Goal: Find specific page/section: Find specific page/section

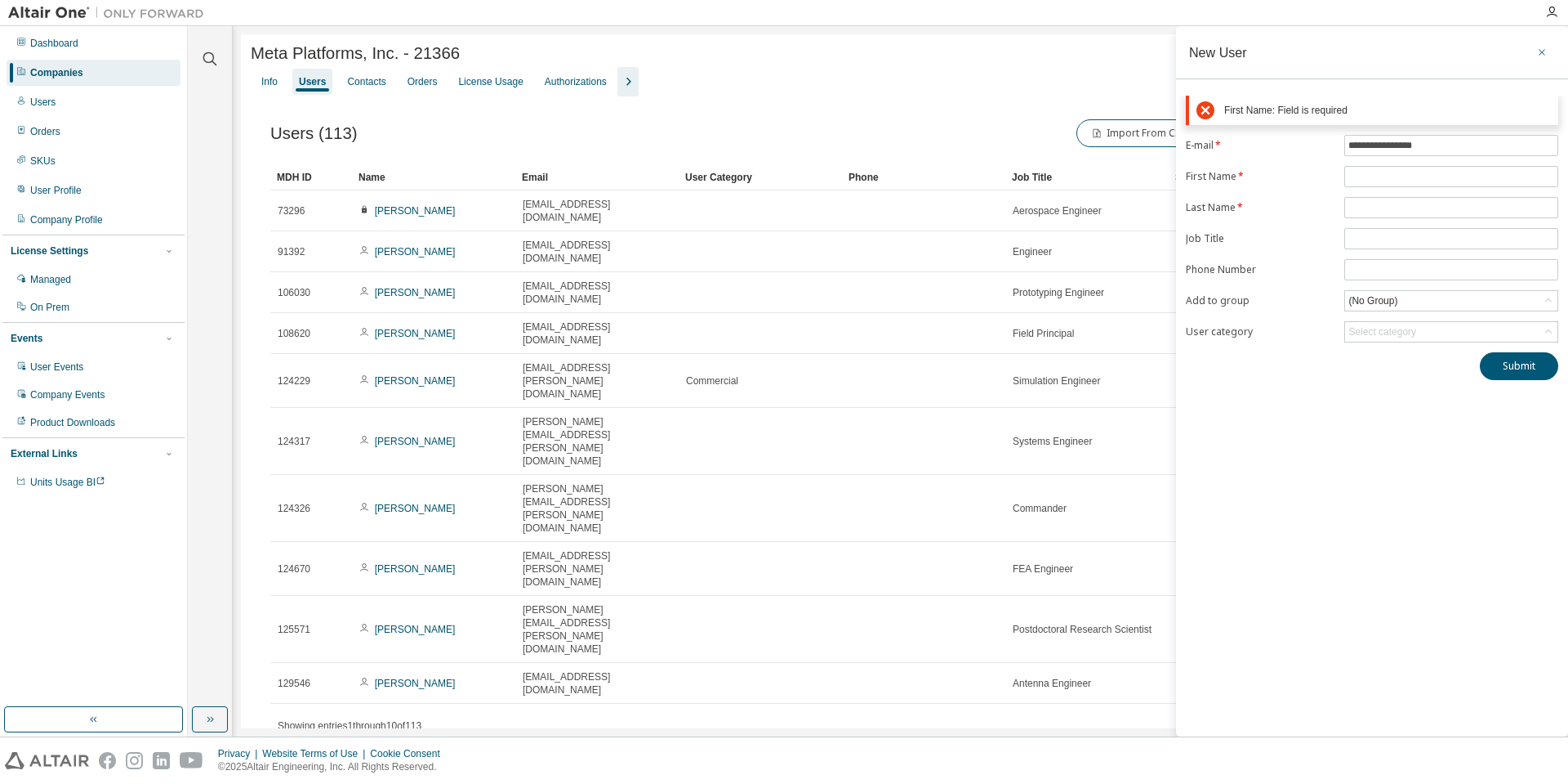
click at [1544, 50] on icon "button" at bounding box center [1542, 53] width 11 height 13
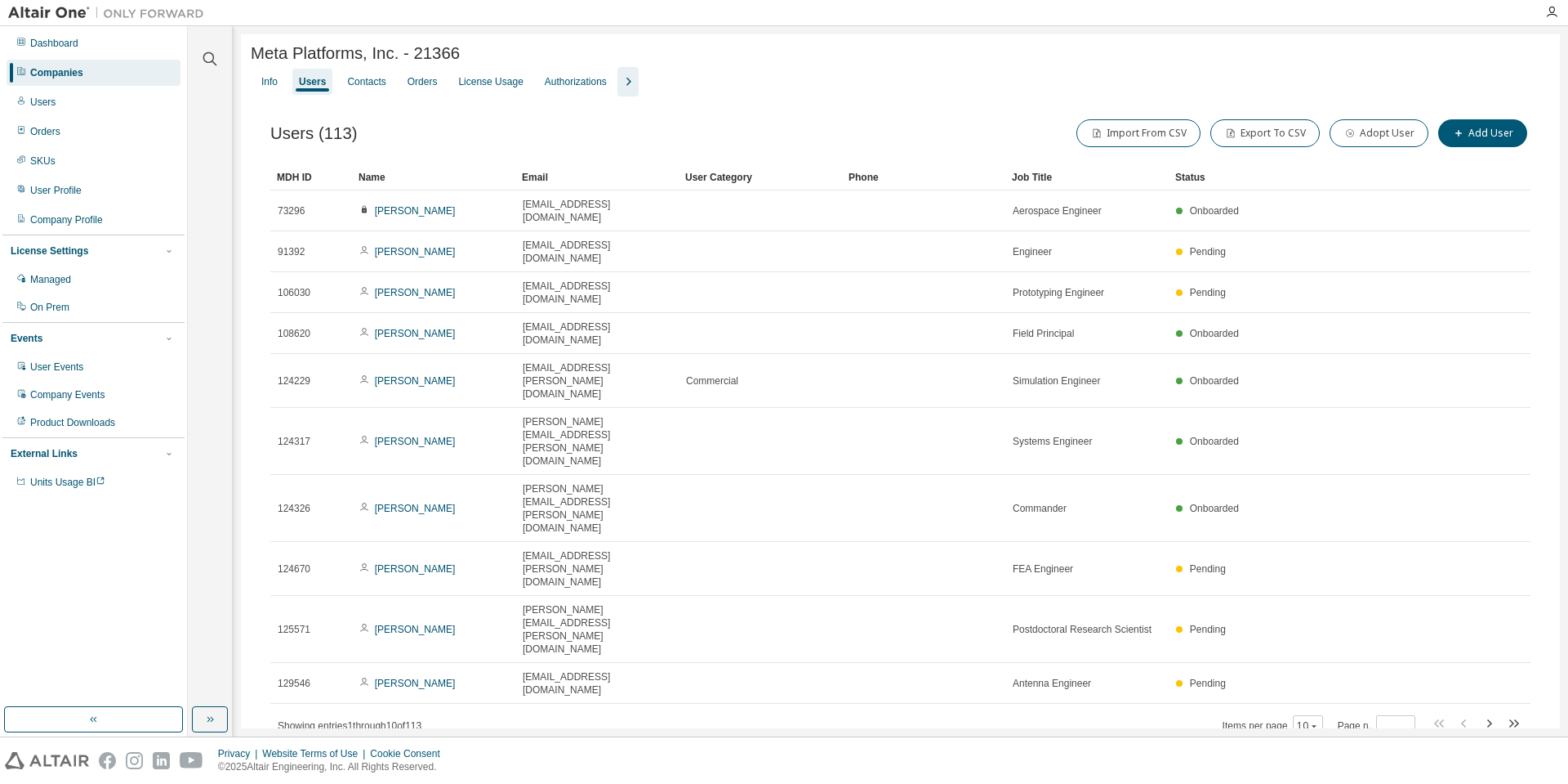
click at [199, 49] on div at bounding box center [209, 49] width 39 height 41
click at [209, 58] on icon "button" at bounding box center [209, 58] width 20 height 20
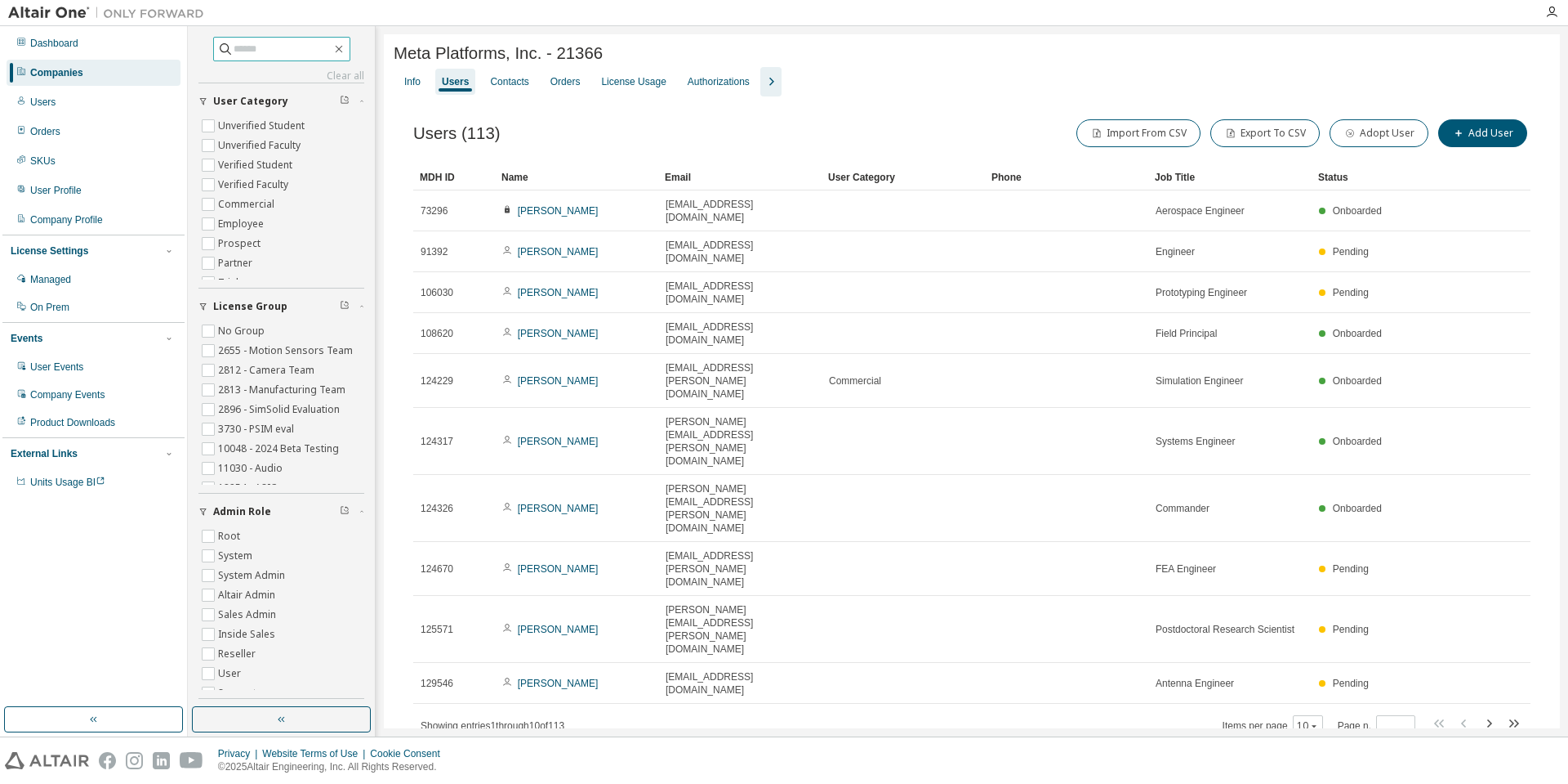
click at [253, 57] on span at bounding box center [282, 49] width 138 height 25
click at [262, 43] on input "text" at bounding box center [282, 49] width 98 height 16
type input "*******"
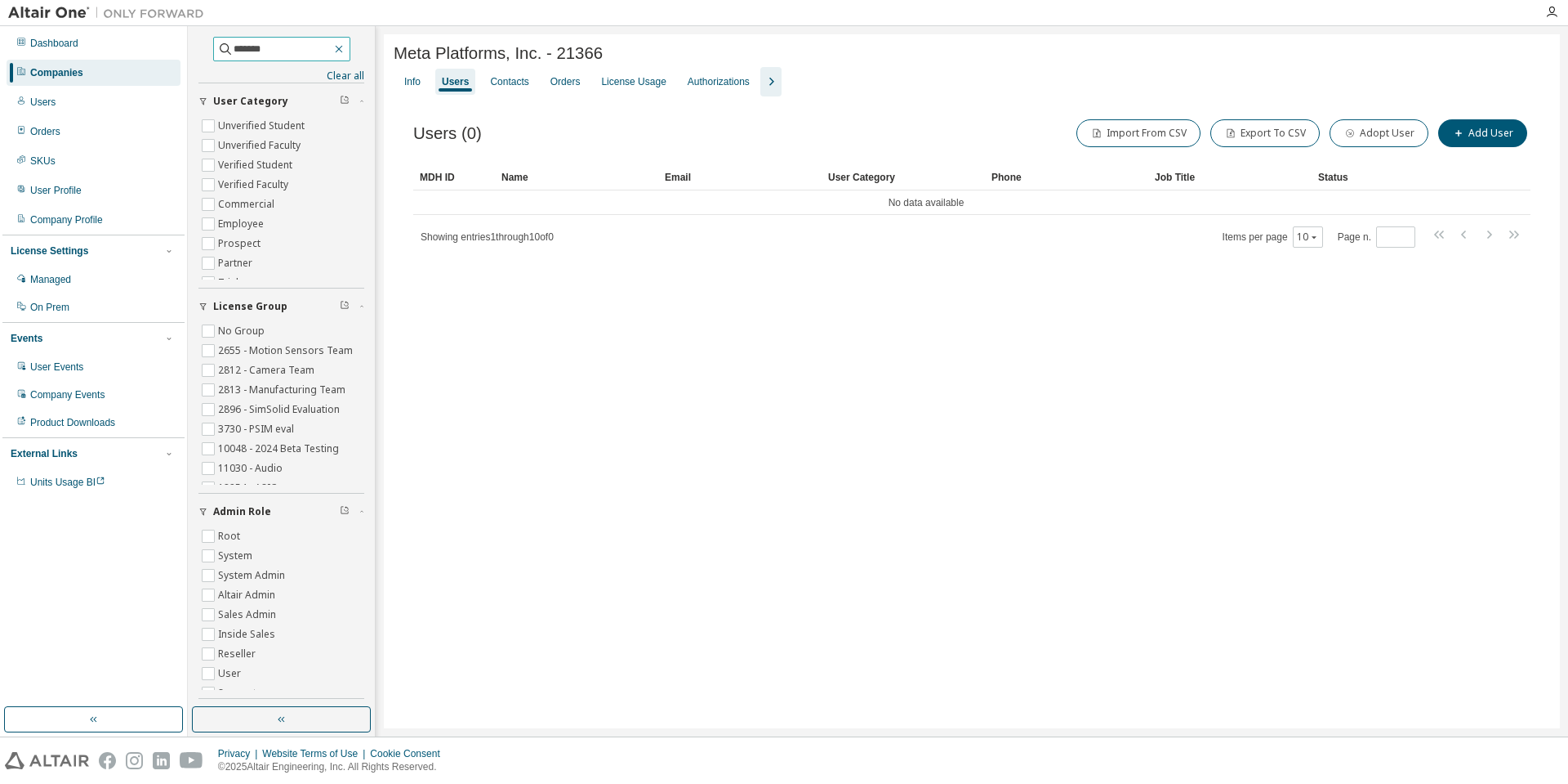
click at [346, 50] on icon "button" at bounding box center [339, 49] width 13 height 13
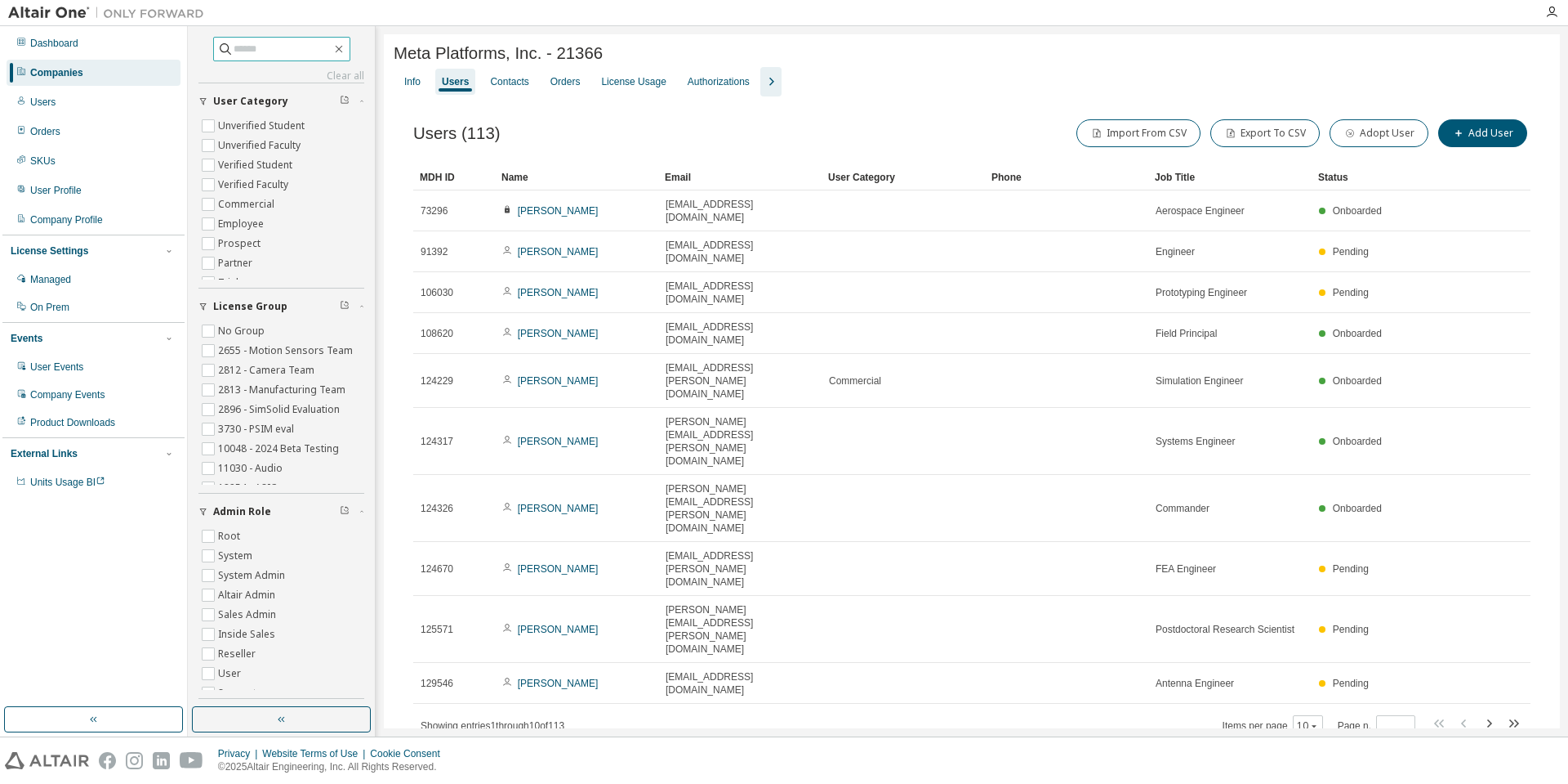
click at [27, 67] on div "Companies" at bounding box center [94, 72] width 174 height 26
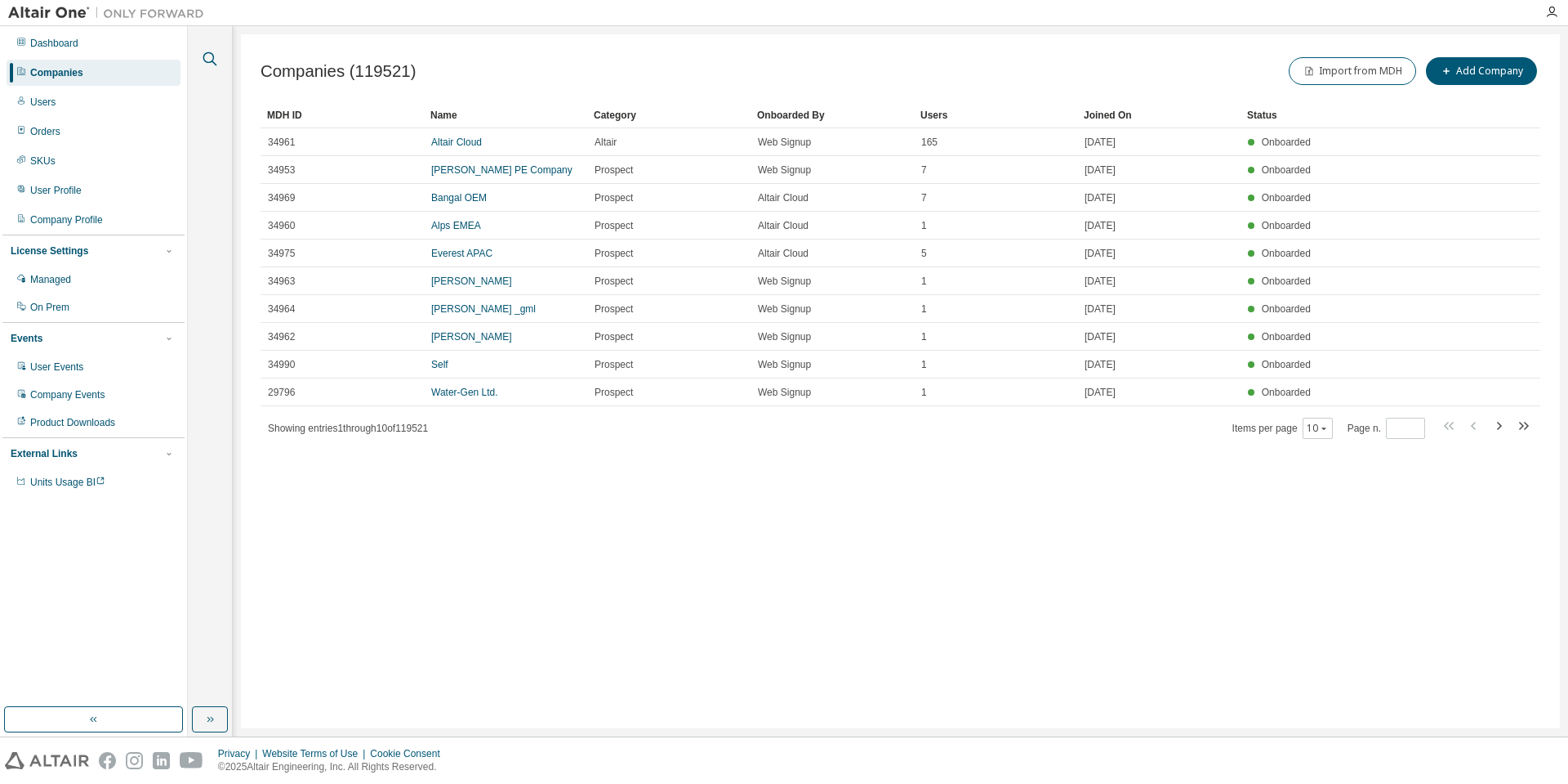
click at [209, 64] on icon "button" at bounding box center [209, 58] width 20 height 20
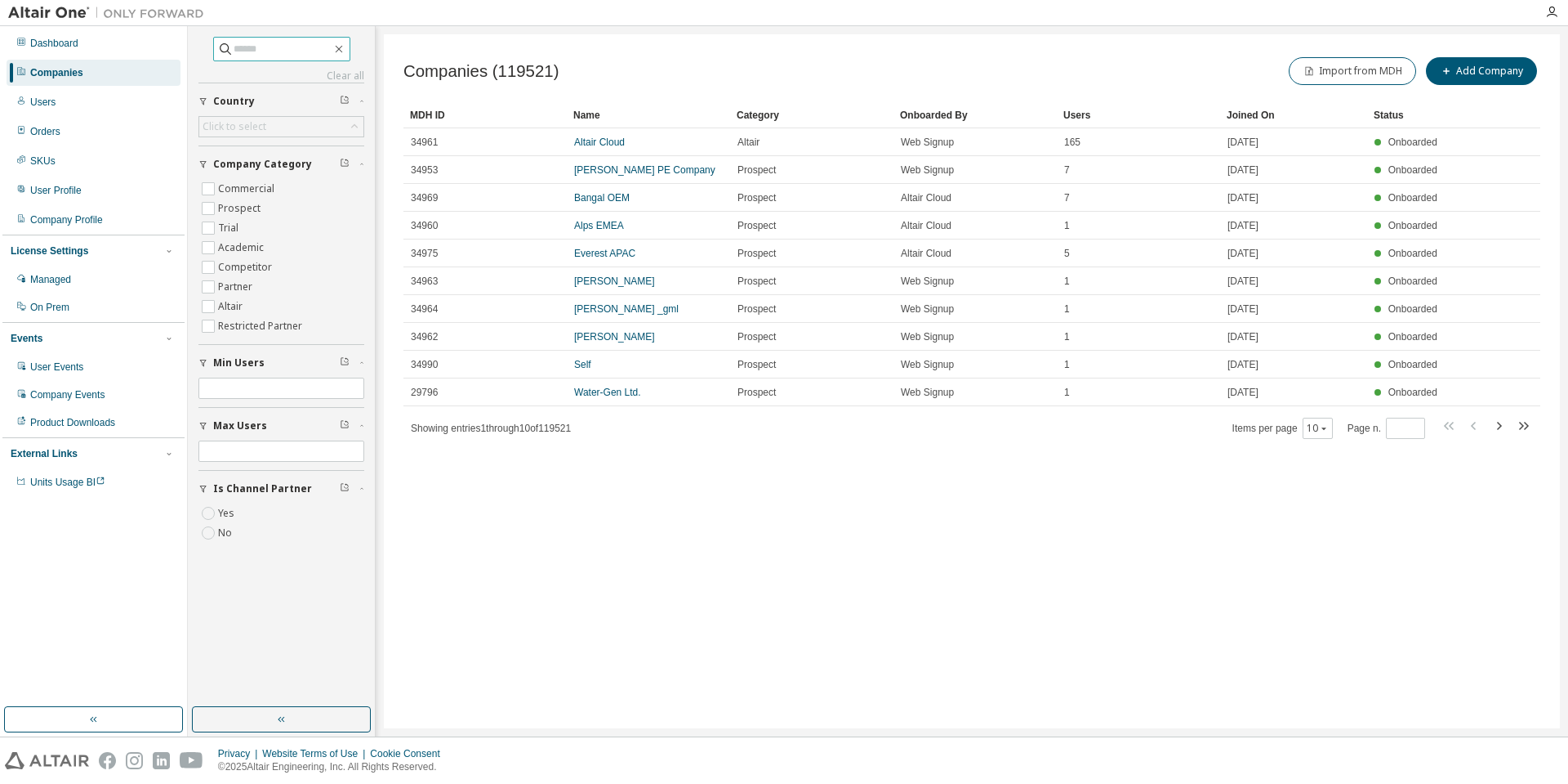
click at [286, 41] on input "text" at bounding box center [282, 49] width 98 height 16
type input "*******"
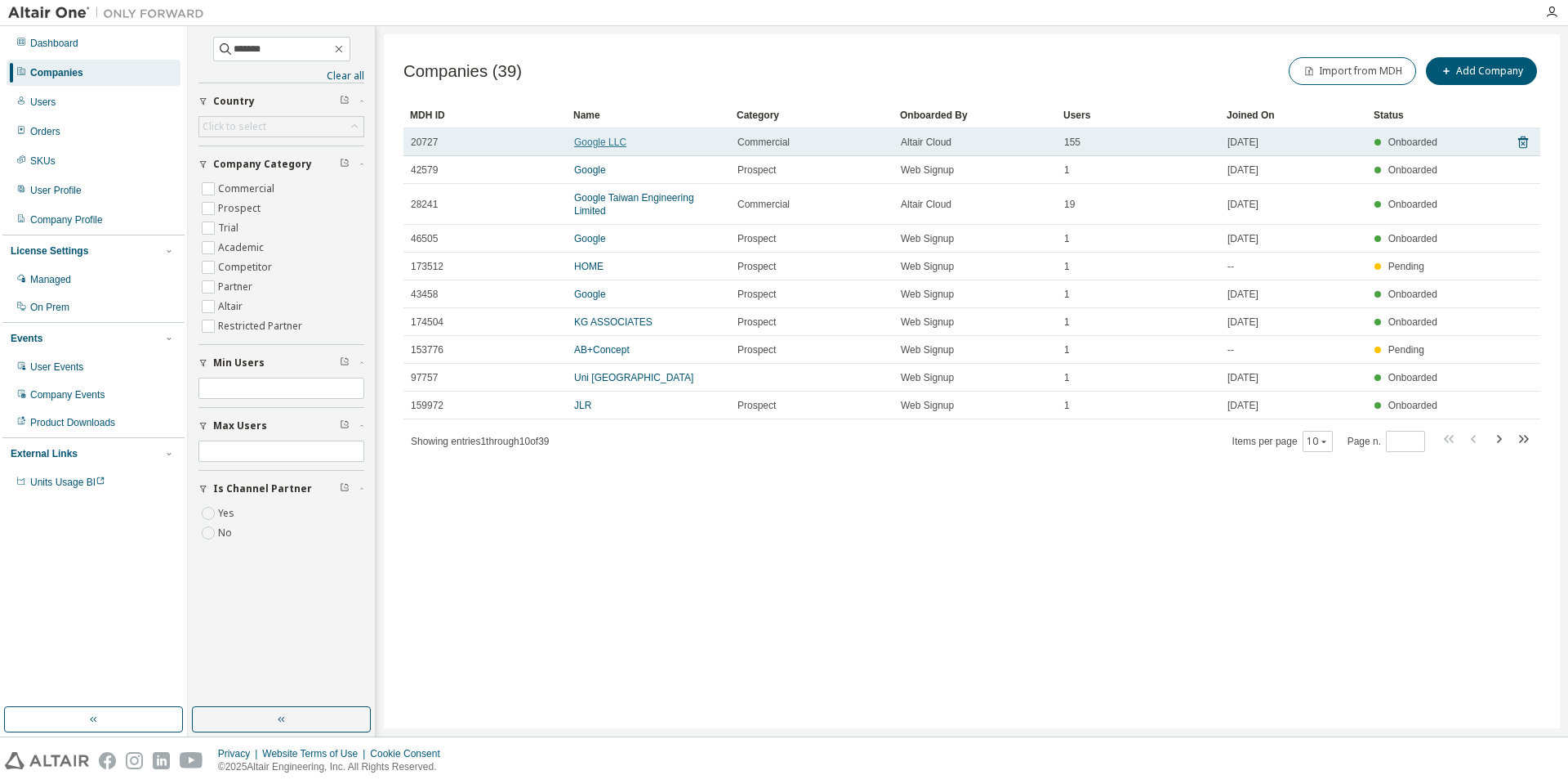
click at [611, 143] on link "Google LLC" at bounding box center [600, 142] width 53 height 11
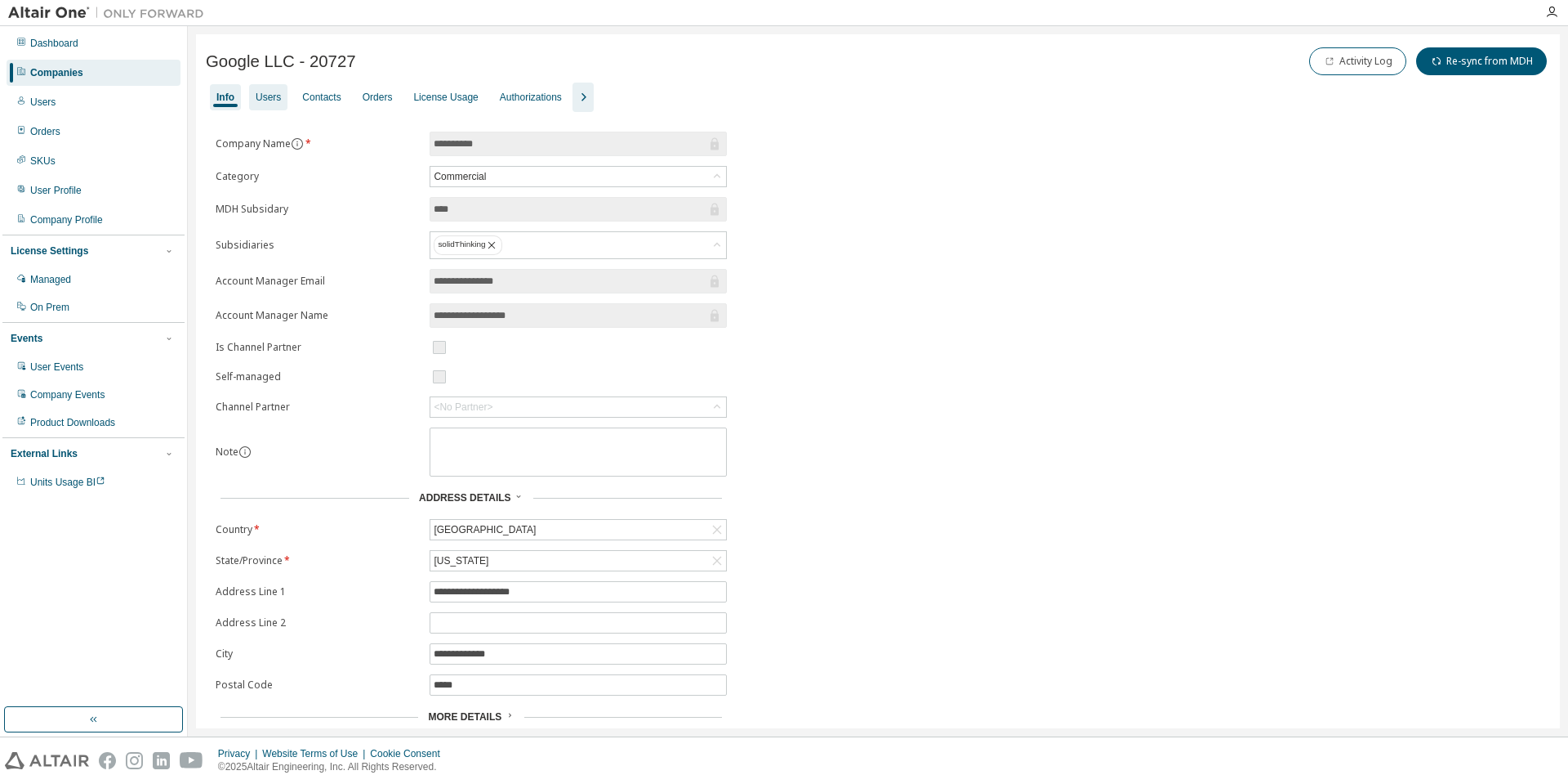
click at [268, 103] on div "Users" at bounding box center [268, 98] width 26 height 13
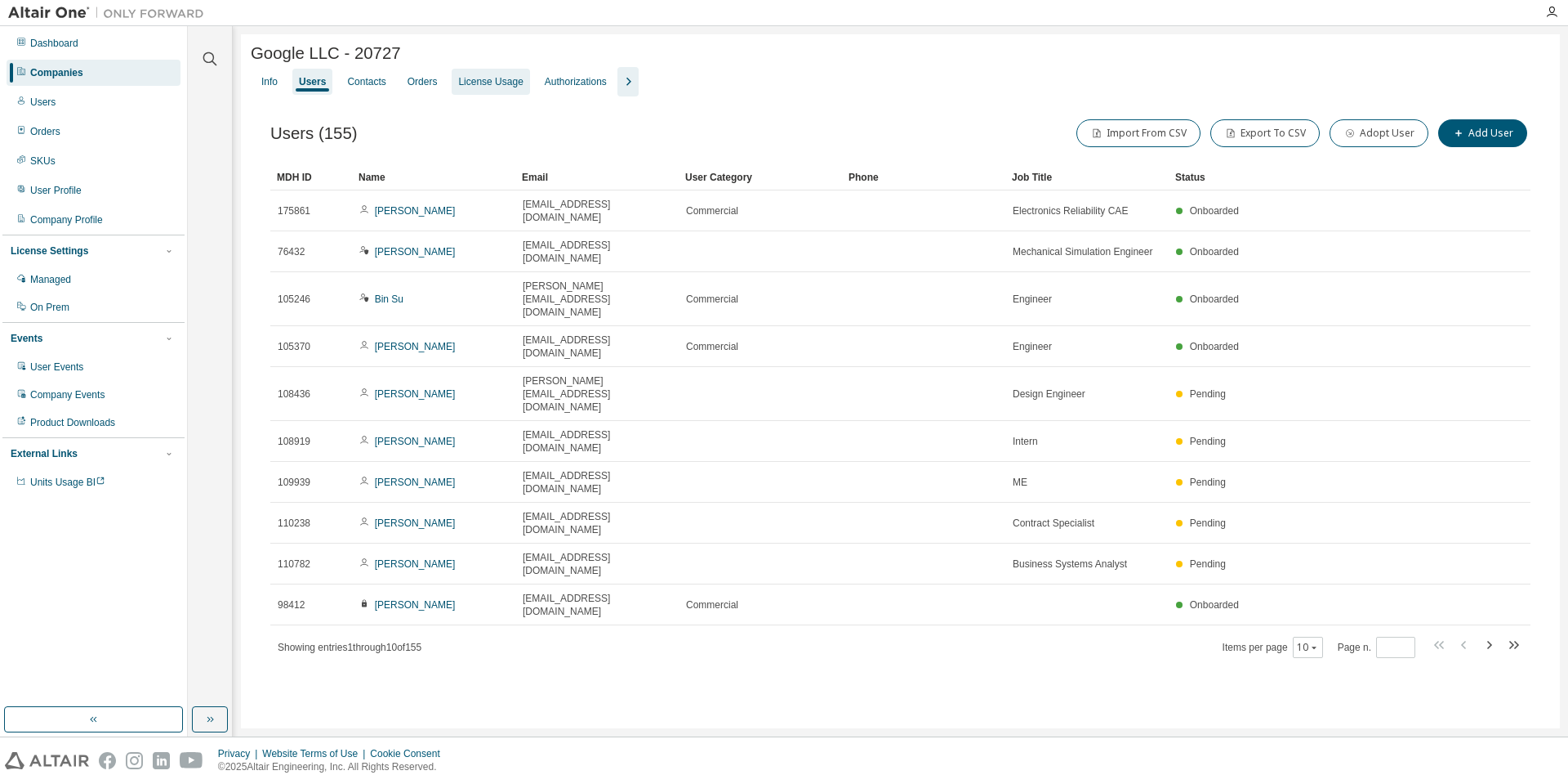
click at [503, 82] on div "License Usage" at bounding box center [491, 82] width 65 height 13
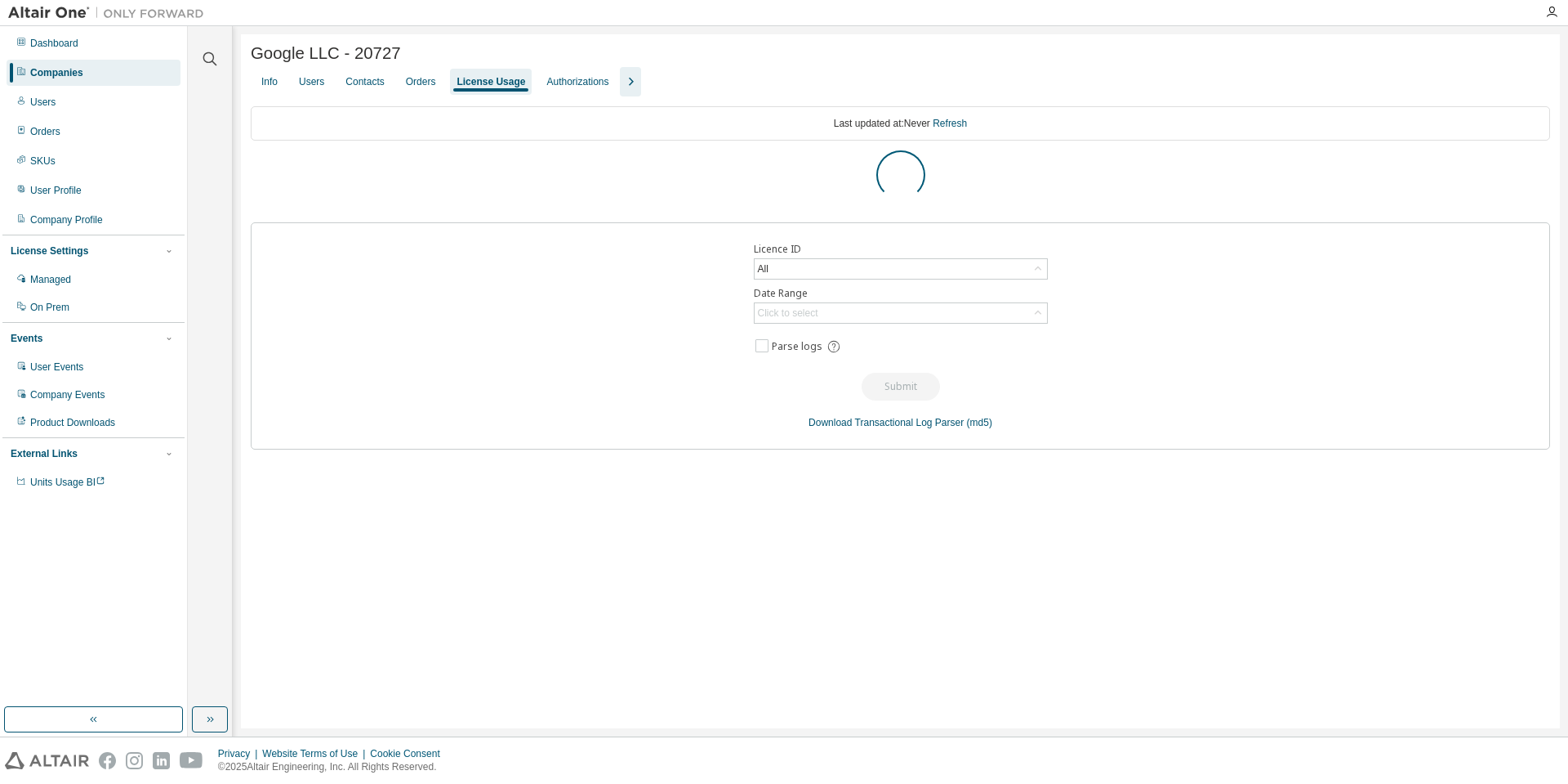
click at [640, 90] on icon "button" at bounding box center [631, 81] width 20 height 20
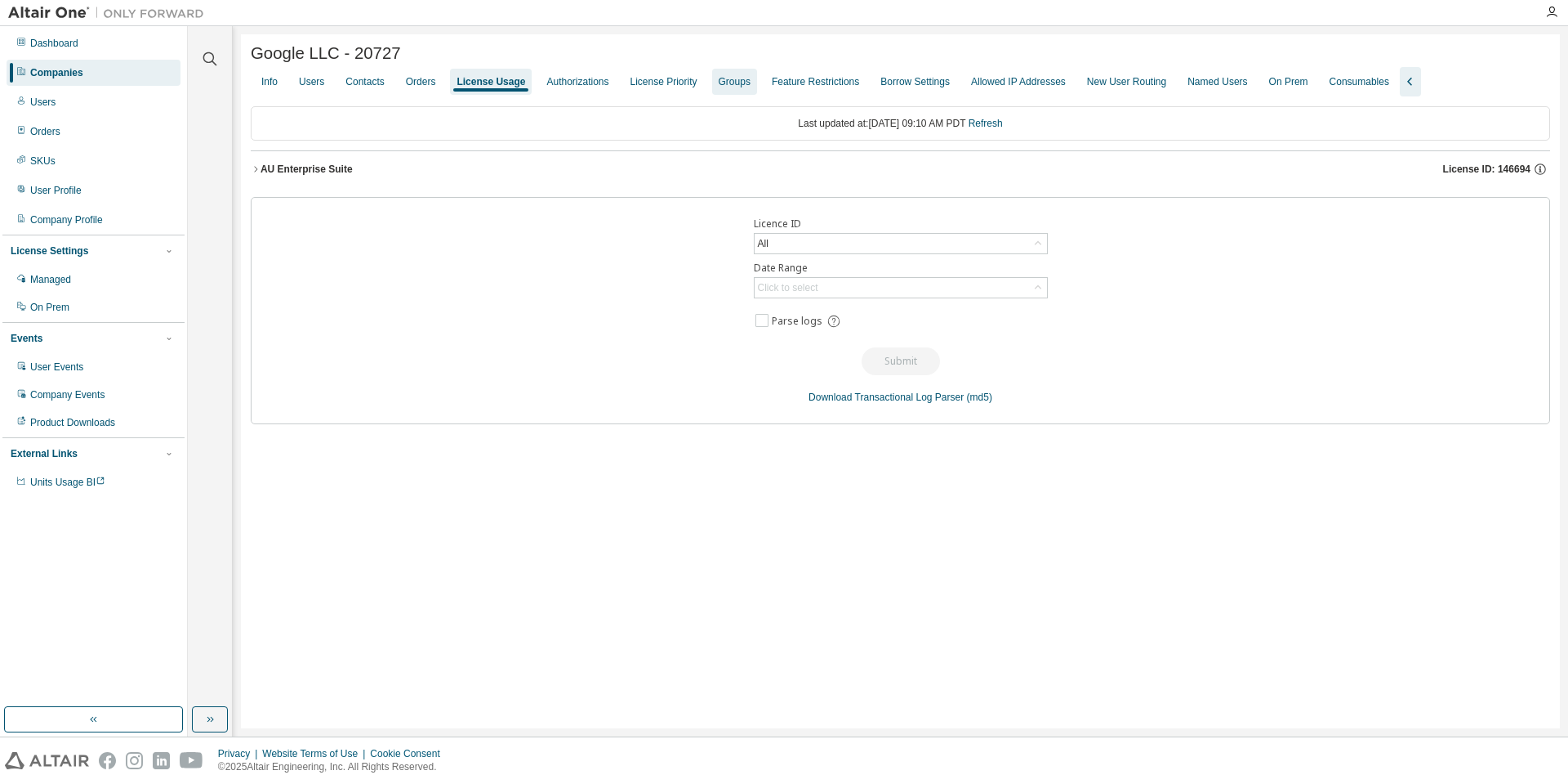
click at [751, 88] on div "Groups" at bounding box center [734, 82] width 32 height 13
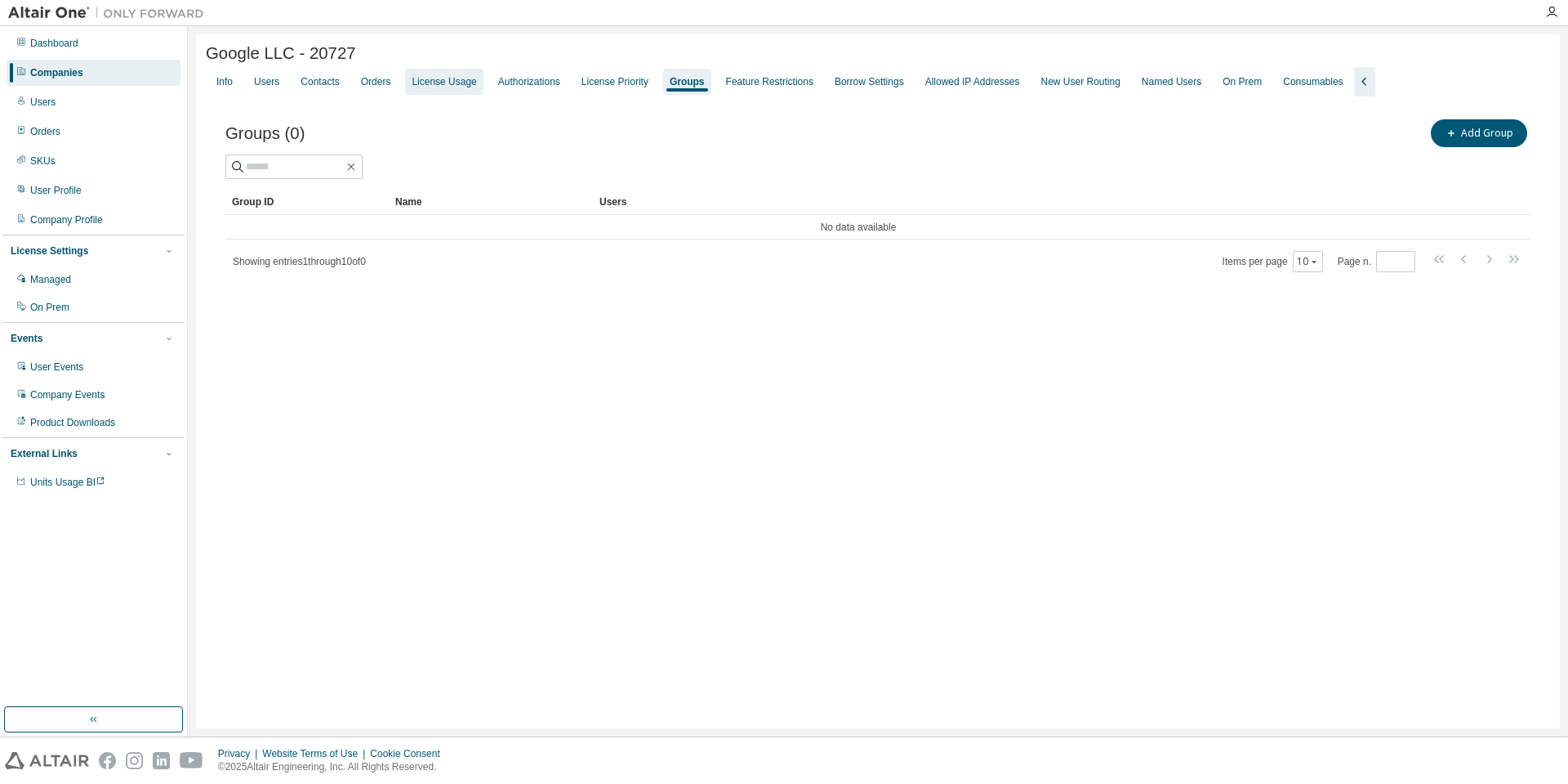
click at [476, 87] on div "License Usage" at bounding box center [444, 82] width 65 height 13
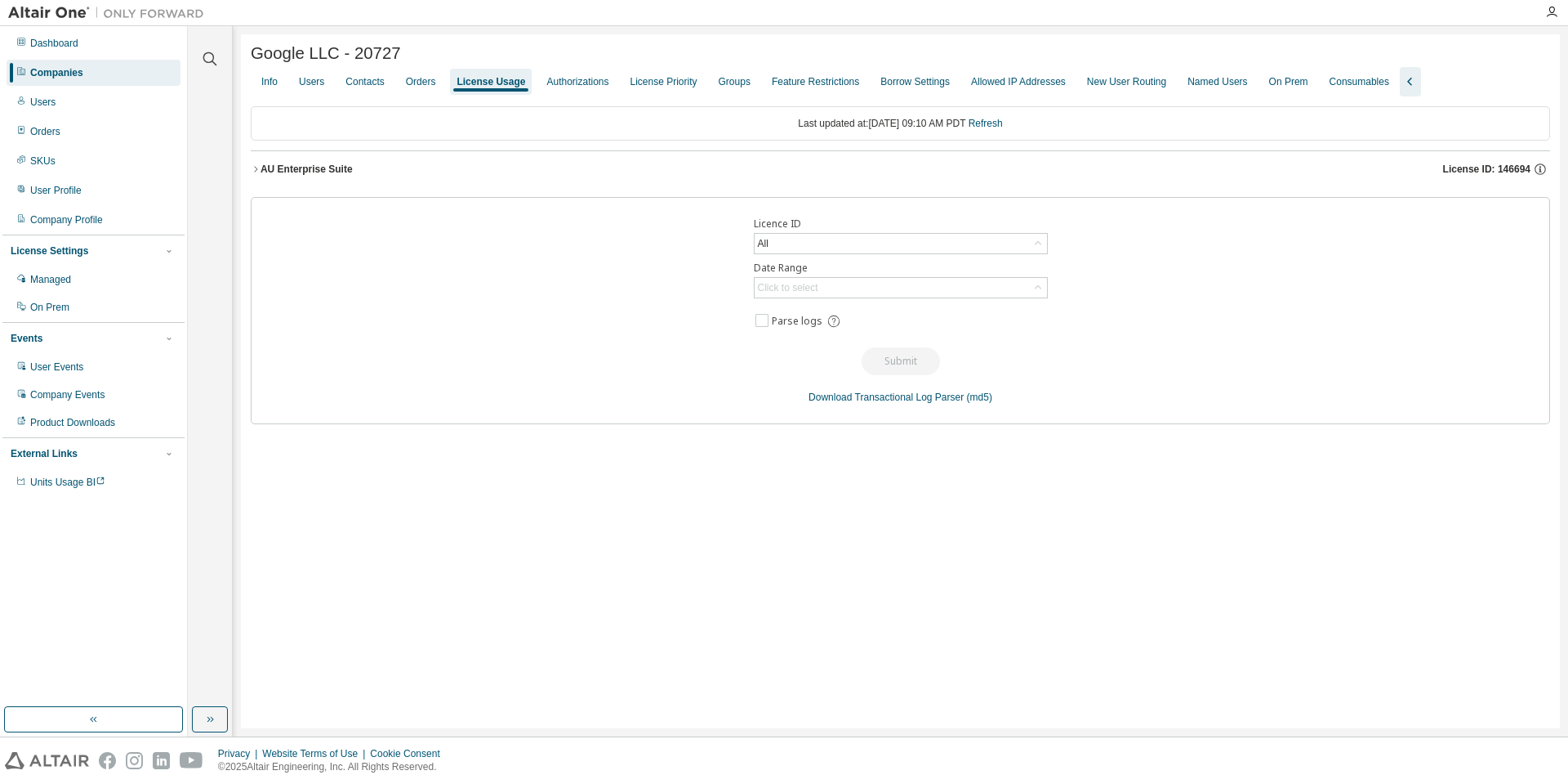
click at [262, 176] on button "AU Enterprise Suite License ID: 146694" at bounding box center [900, 169] width 1300 height 36
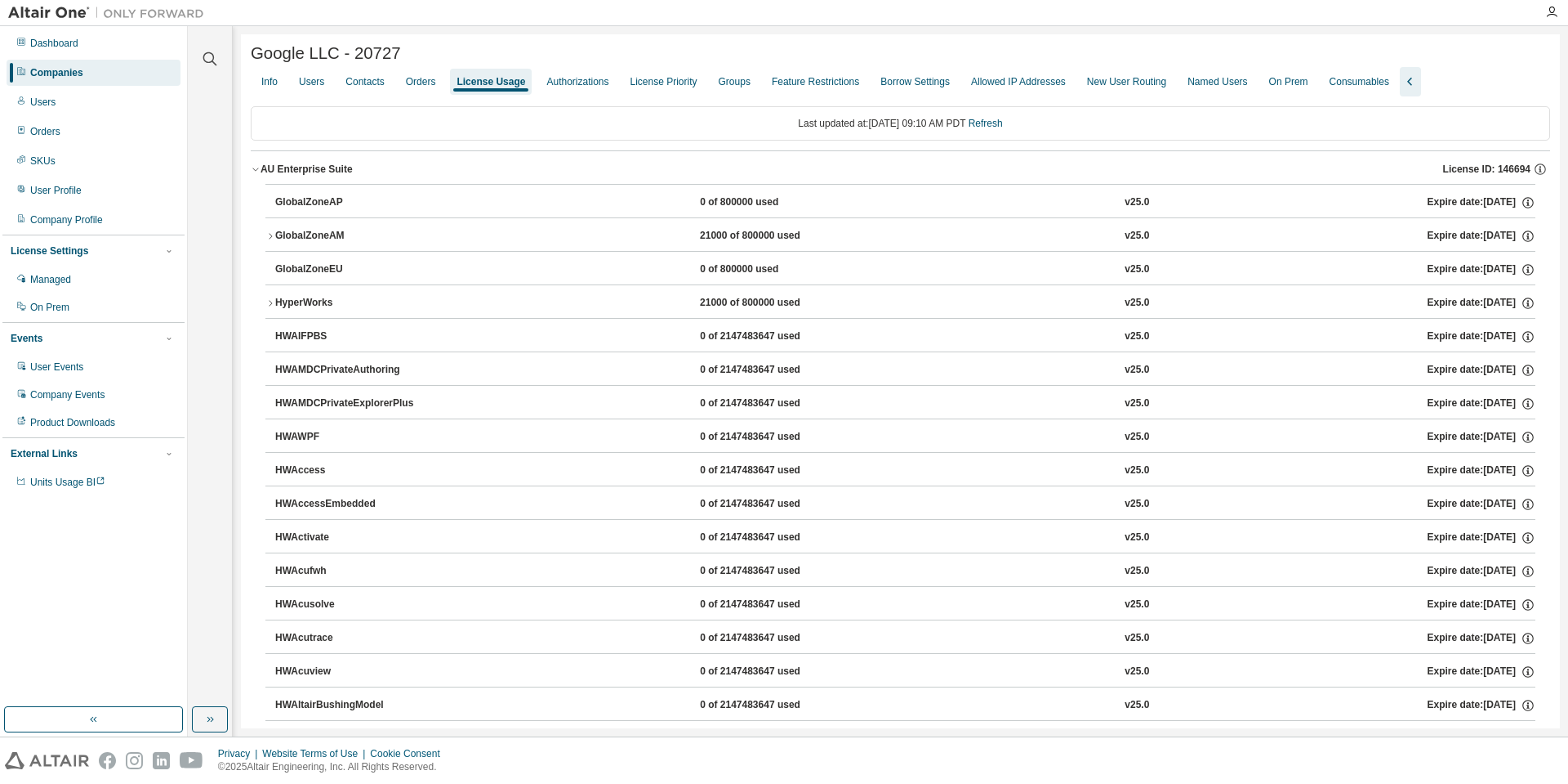
click at [280, 242] on div "GlobalZoneAM" at bounding box center [349, 235] width 147 height 14
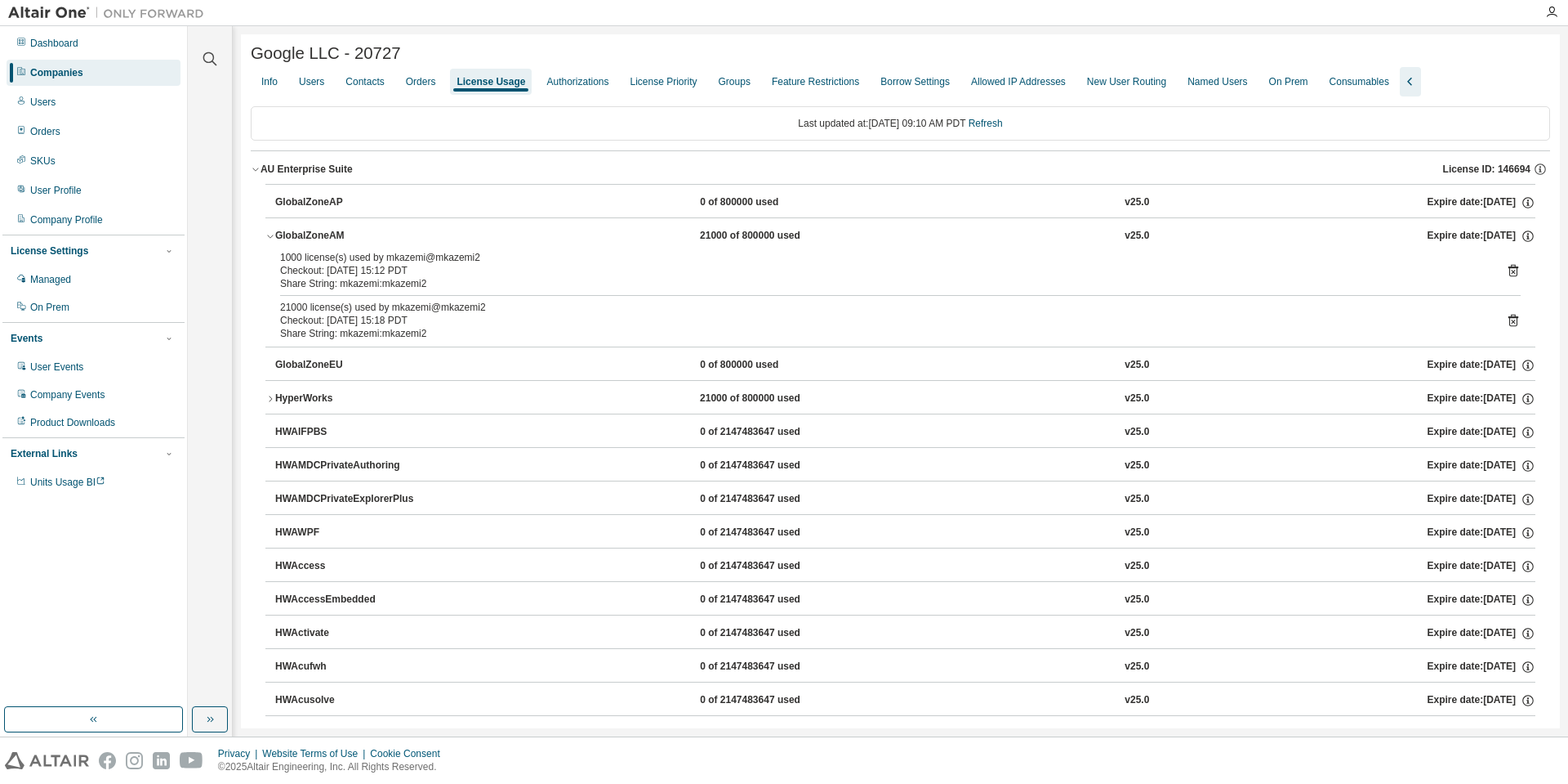
click at [280, 242] on div "GlobalZoneAM" at bounding box center [349, 235] width 147 height 14
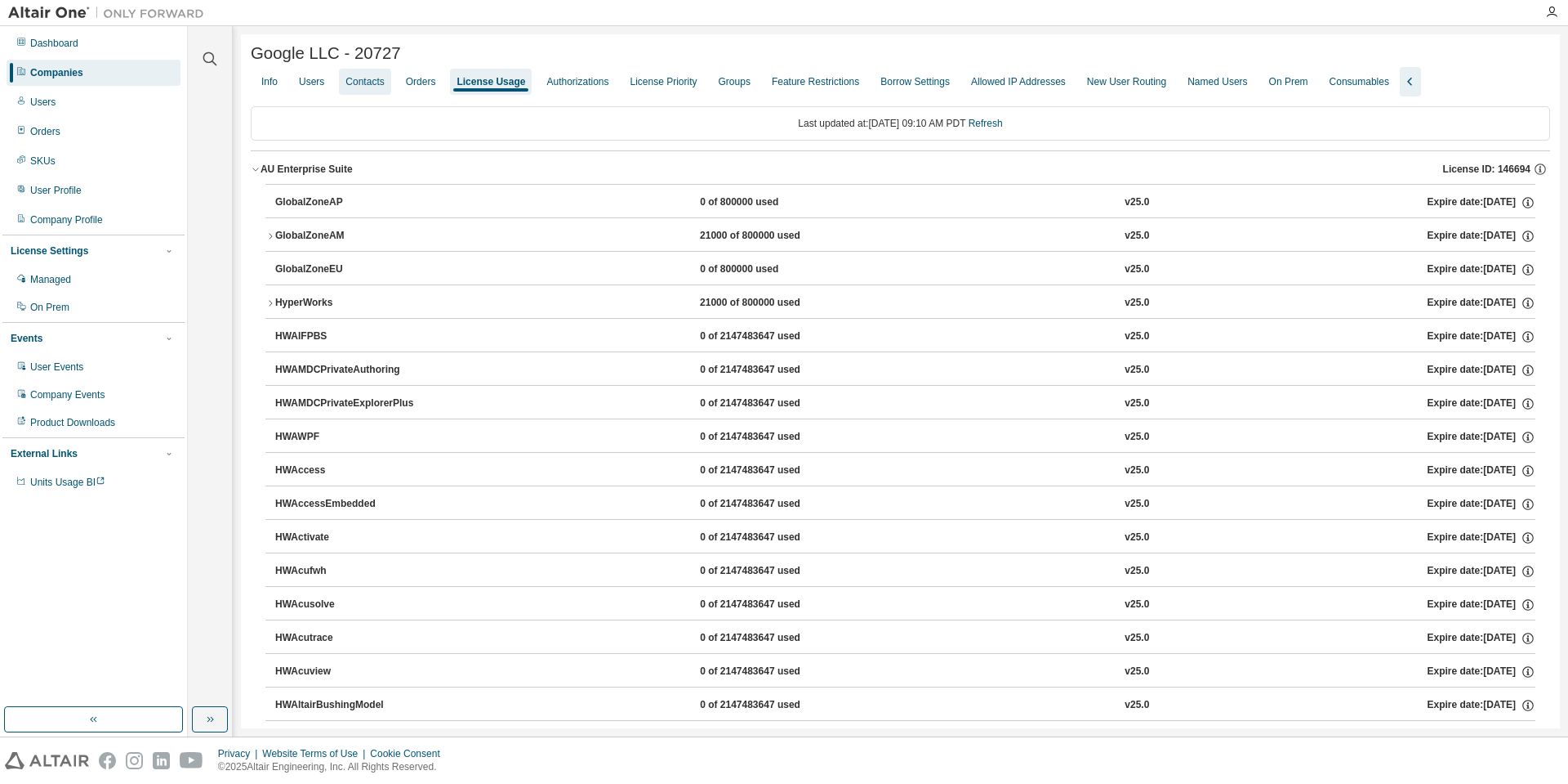
click at [390, 85] on div "Contacts" at bounding box center [365, 81] width 52 height 26
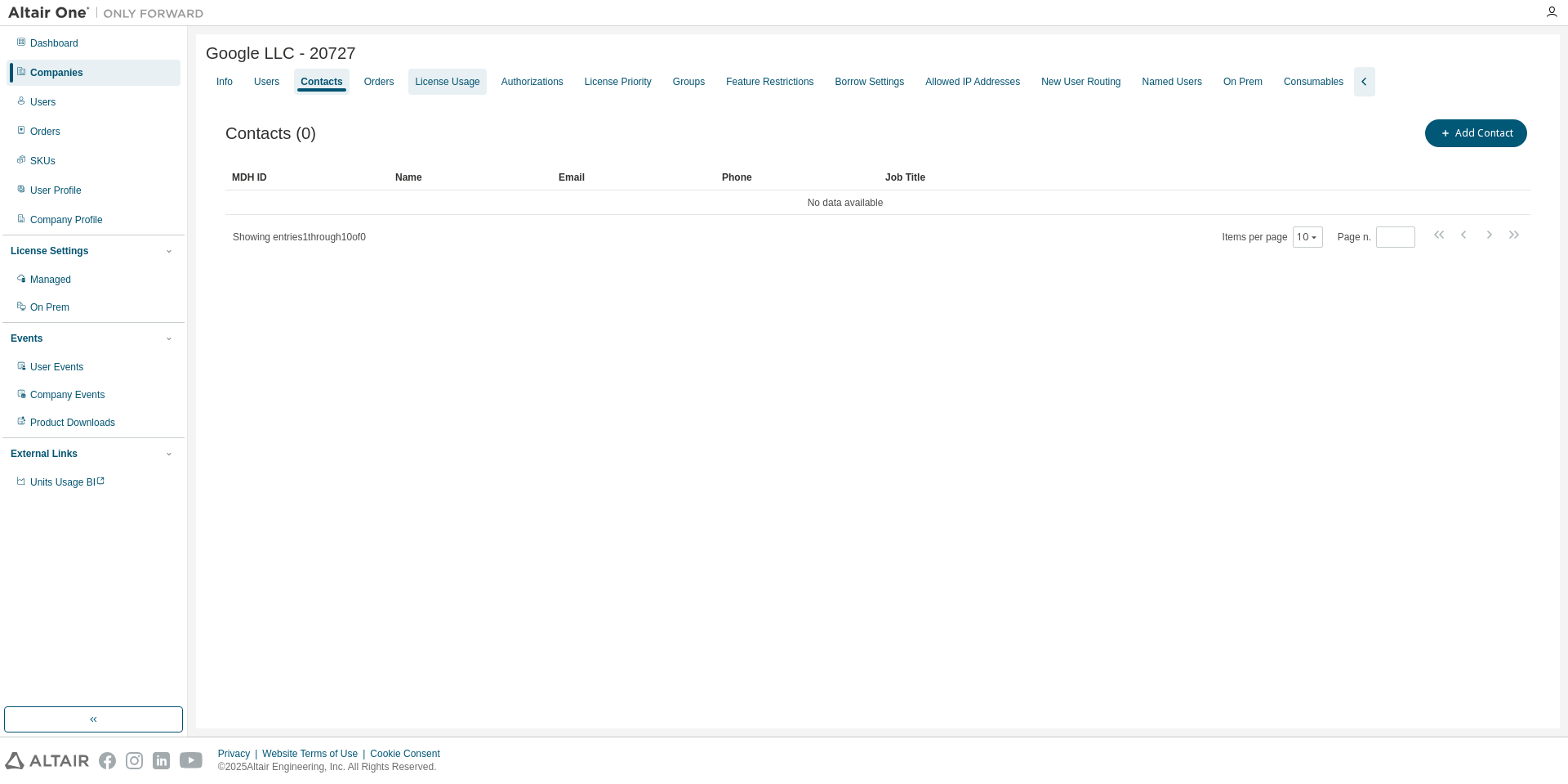
click at [419, 81] on div "License Usage" at bounding box center [446, 81] width 77 height 26
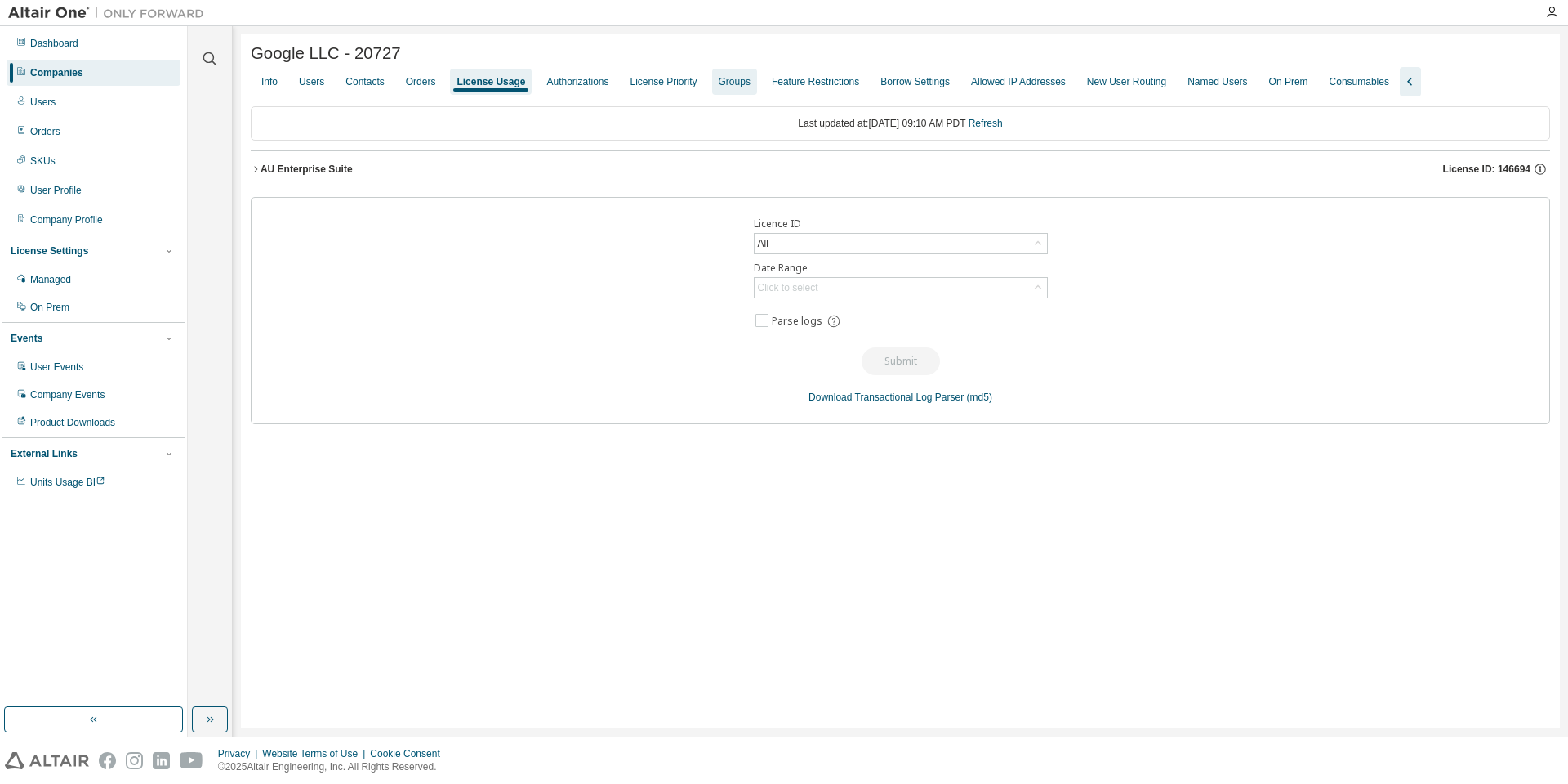
click at [757, 94] on div "Groups" at bounding box center [734, 81] width 45 height 26
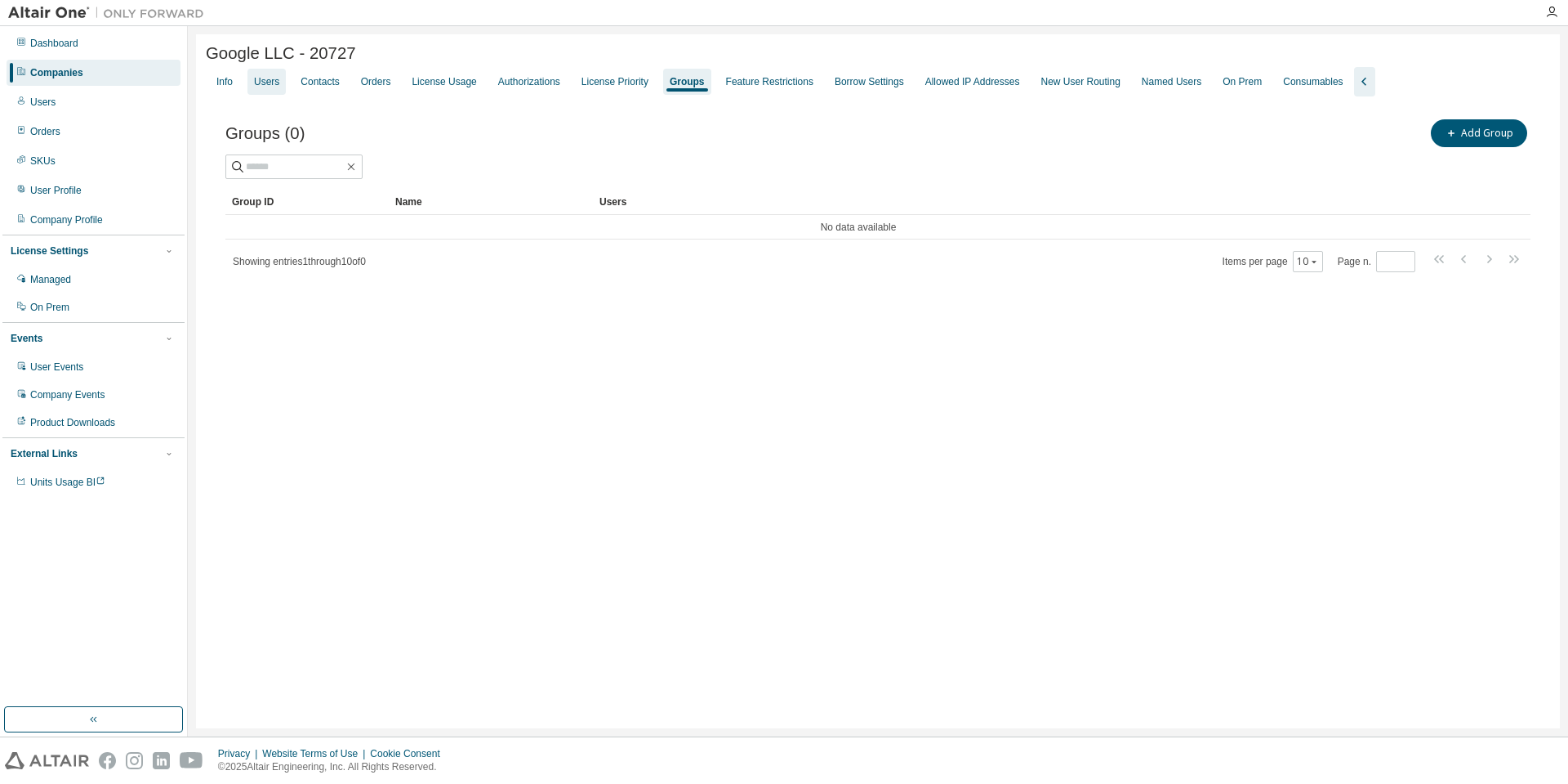
click at [279, 93] on div "Users" at bounding box center [267, 81] width 38 height 26
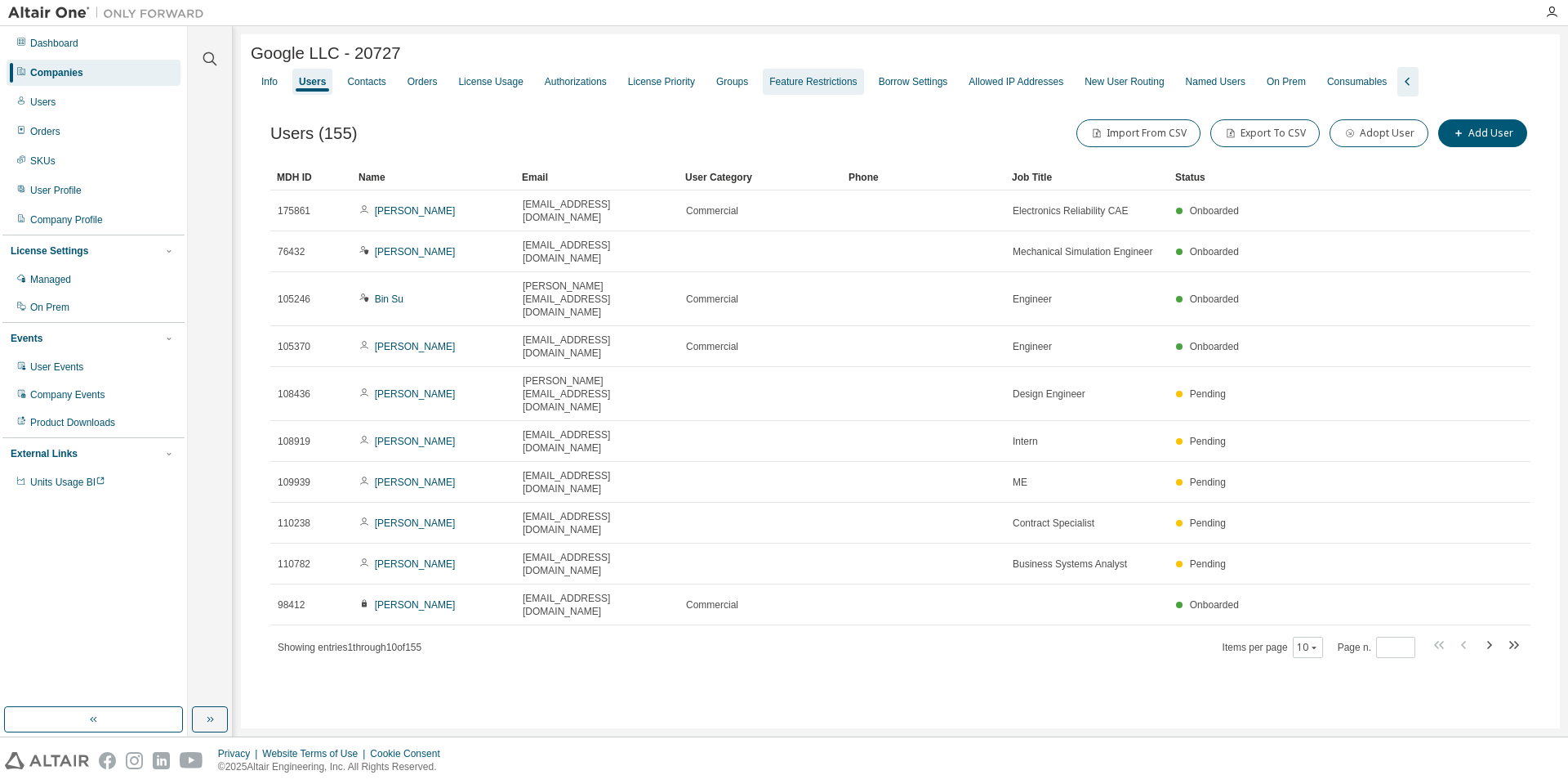
click at [741, 82] on div "Groups" at bounding box center [732, 82] width 32 height 13
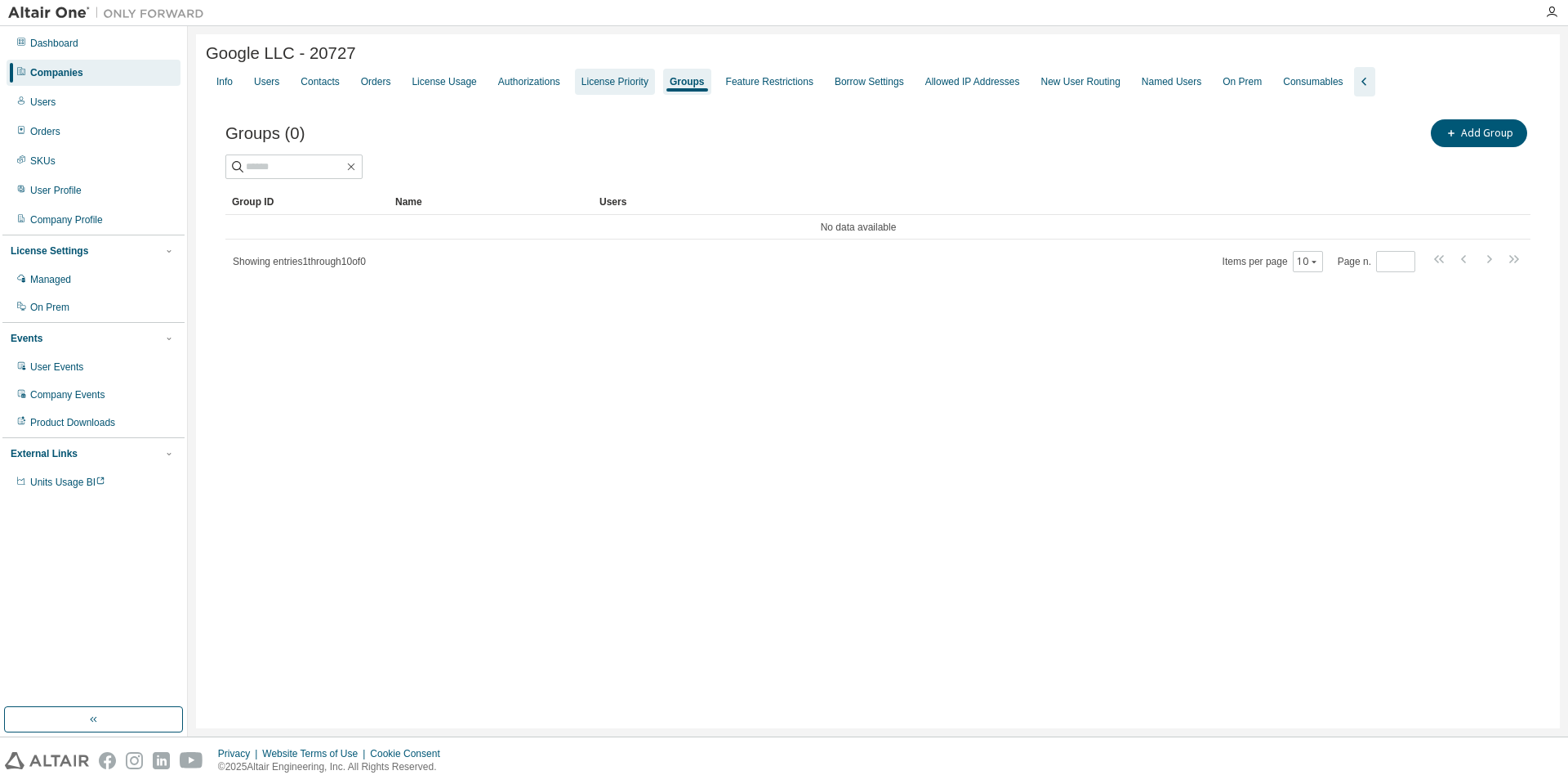
click at [611, 93] on div "License Priority" at bounding box center [615, 81] width 80 height 26
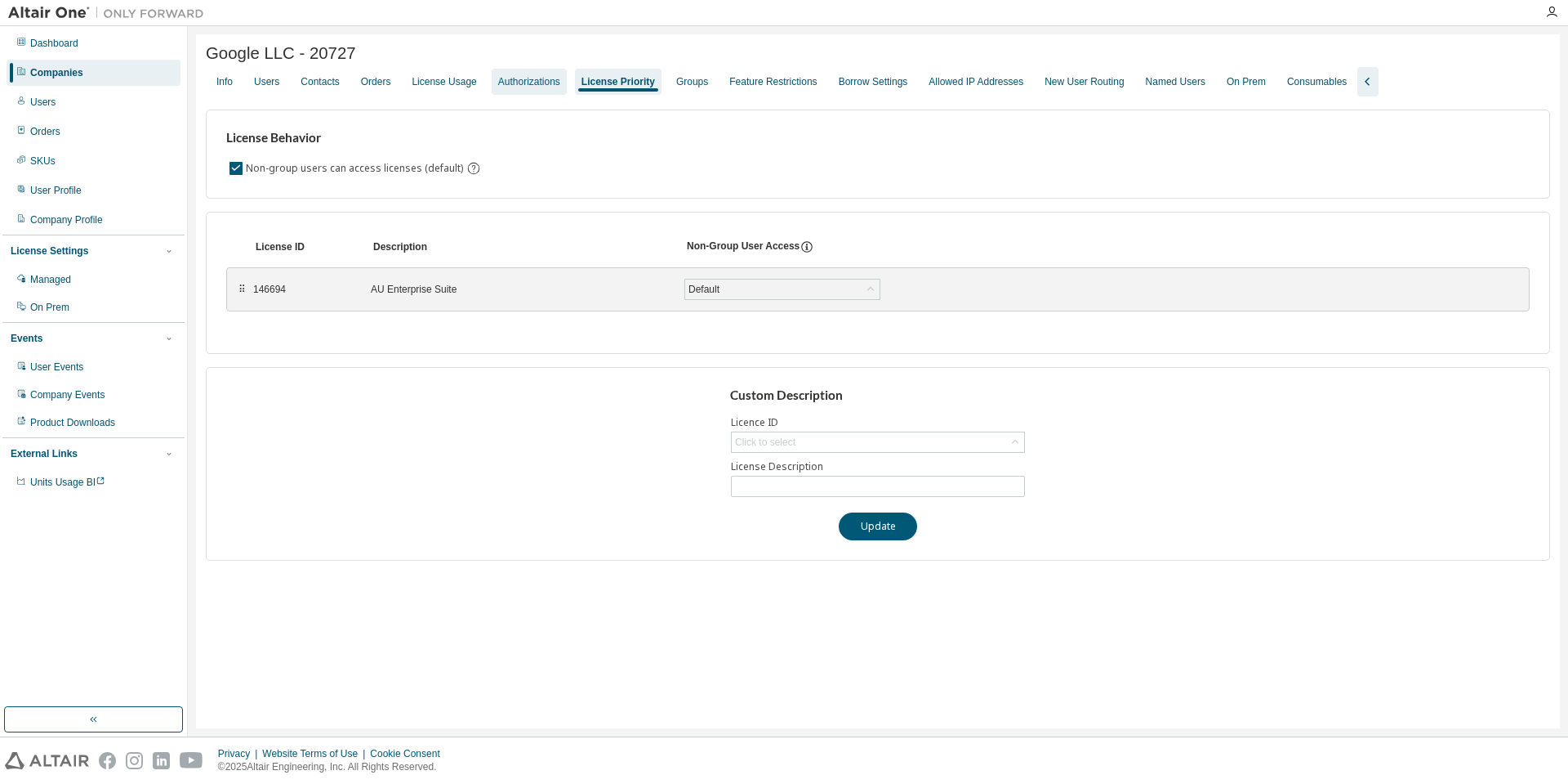
click at [532, 87] on div "Authorizations" at bounding box center [528, 82] width 62 height 13
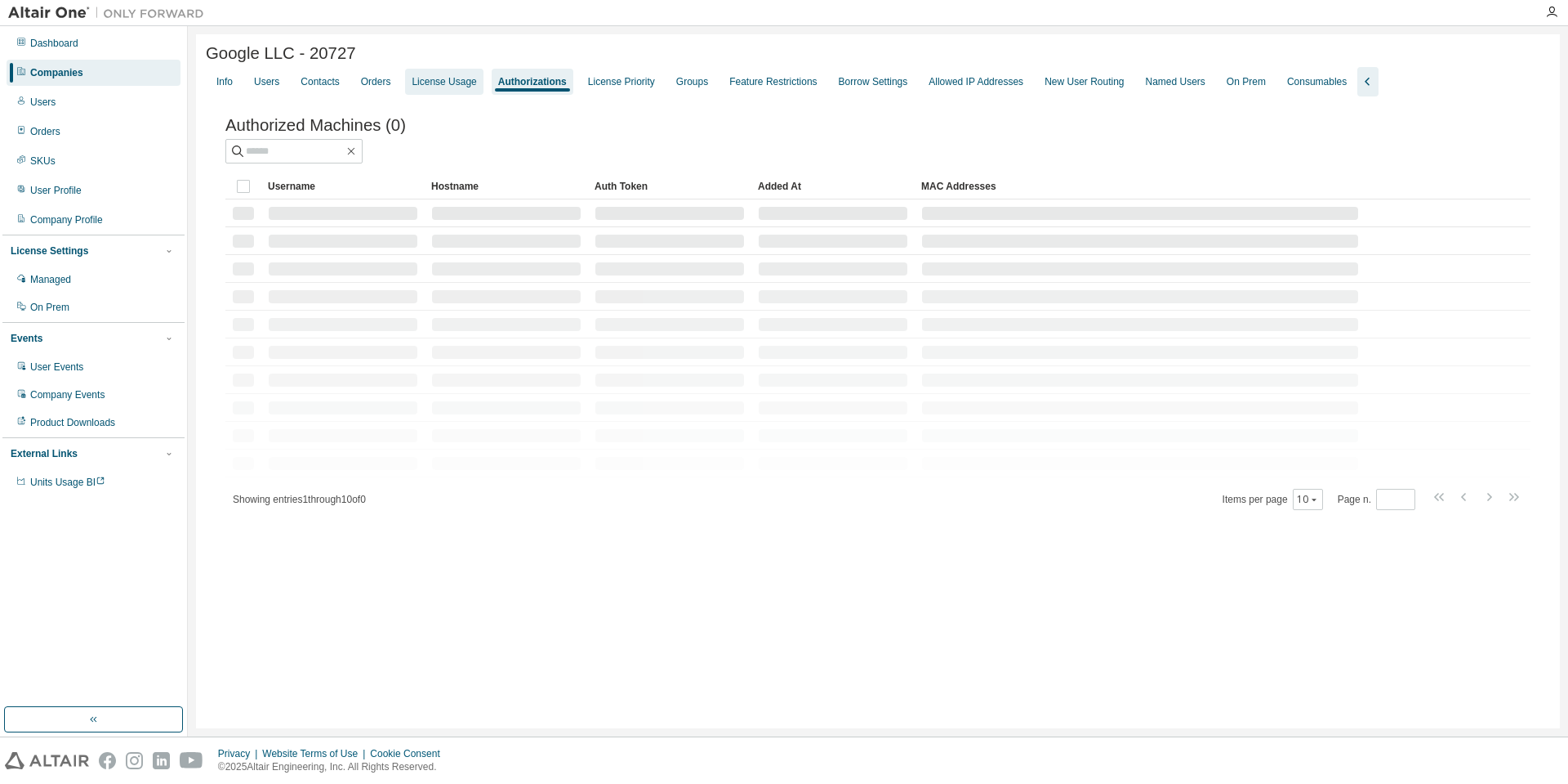
click at [452, 93] on div "License Usage" at bounding box center [443, 81] width 77 height 26
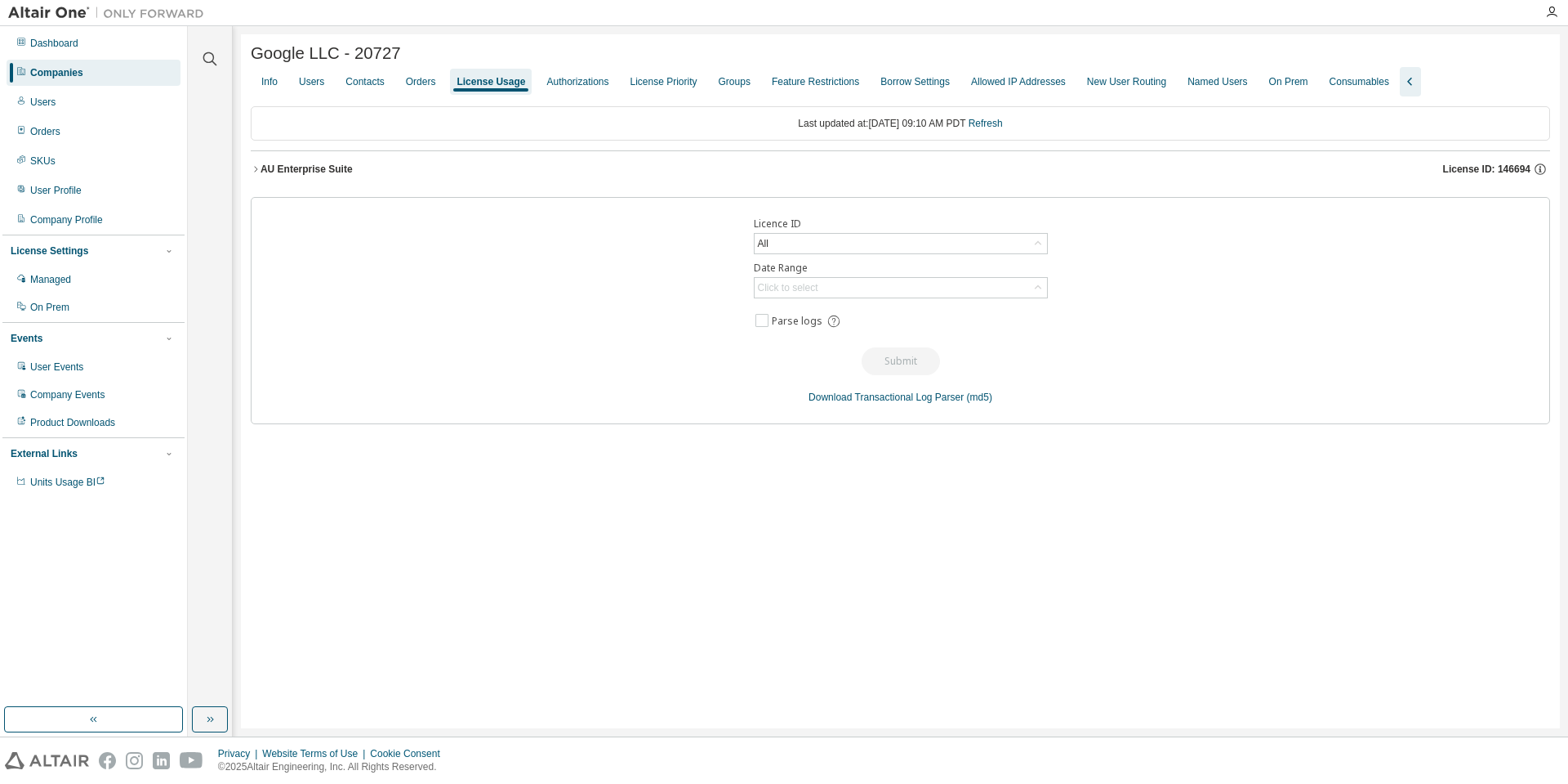
click at [251, 174] on icon "button" at bounding box center [255, 169] width 10 height 10
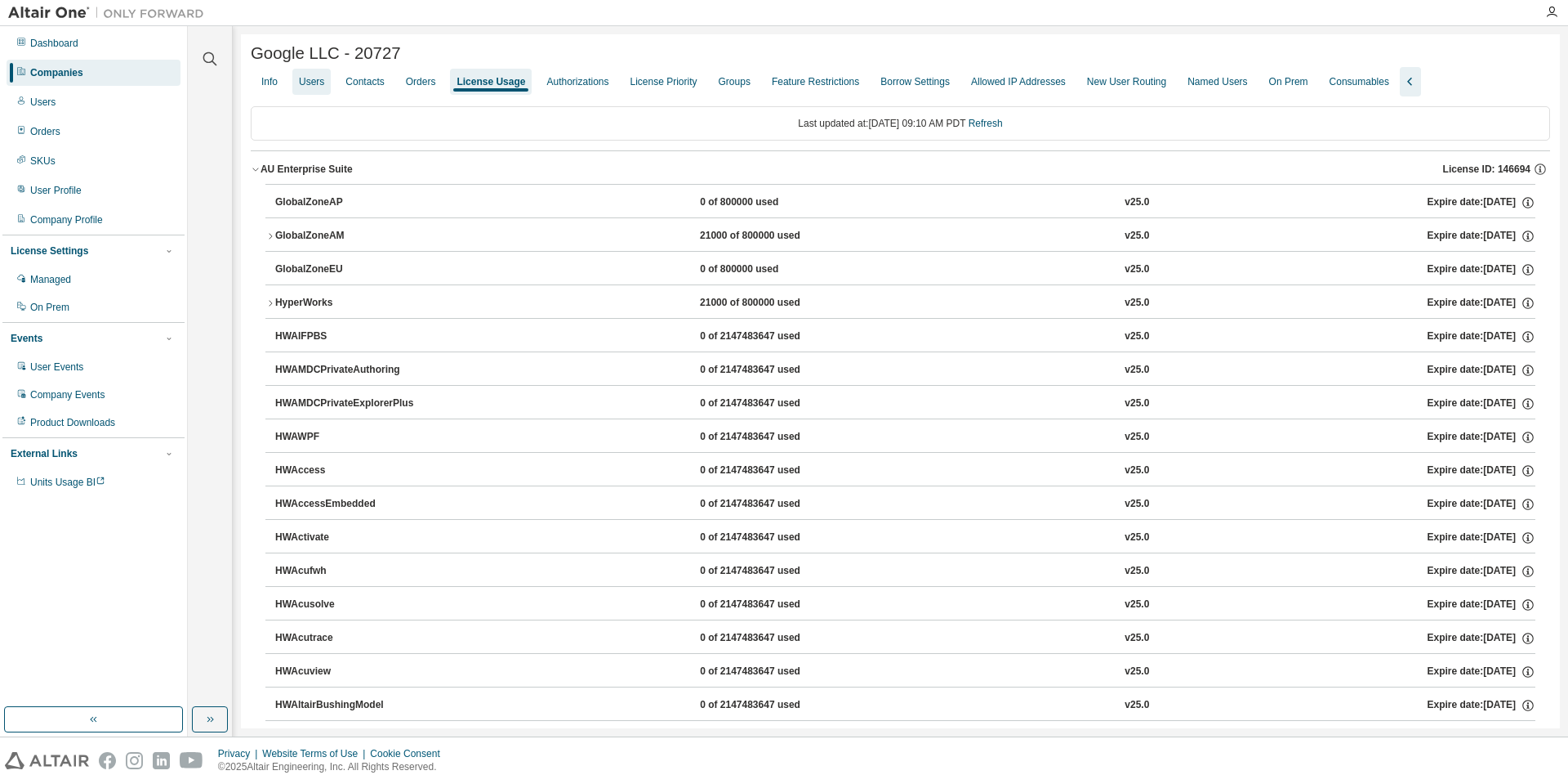
click at [320, 87] on div "Users" at bounding box center [311, 82] width 26 height 13
